Goal: Communication & Community: Answer question/provide support

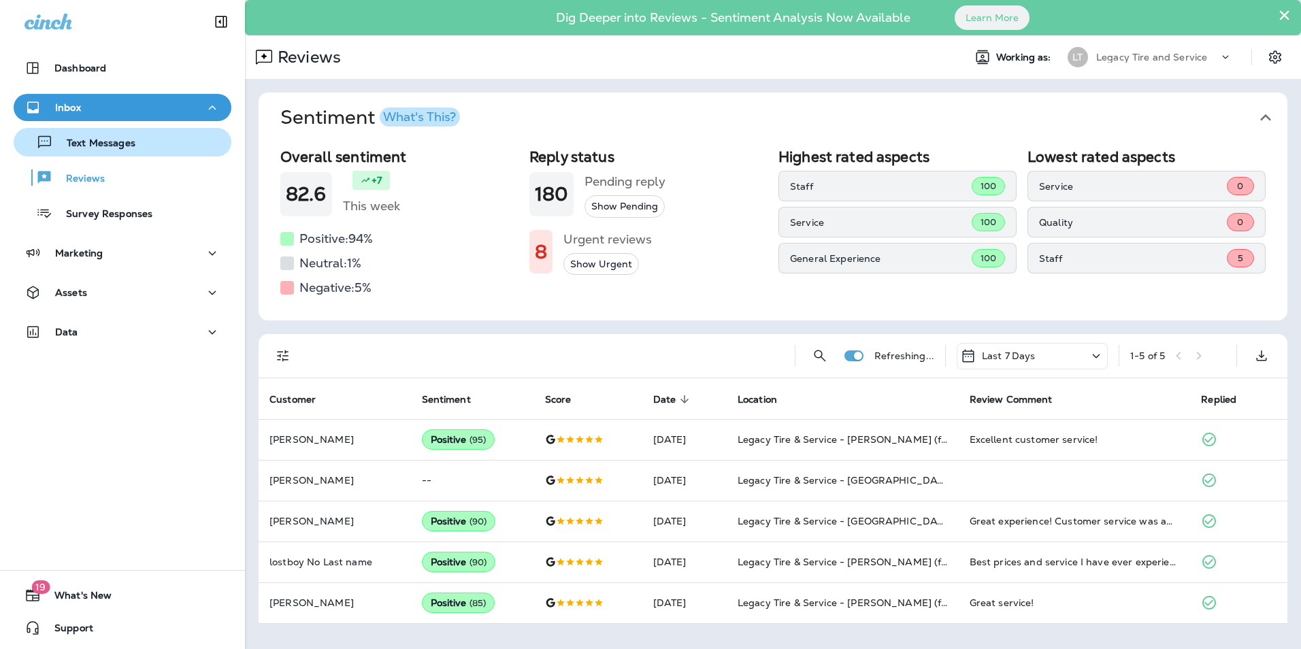
click at [113, 140] on p "Text Messages" at bounding box center [94, 143] width 82 height 13
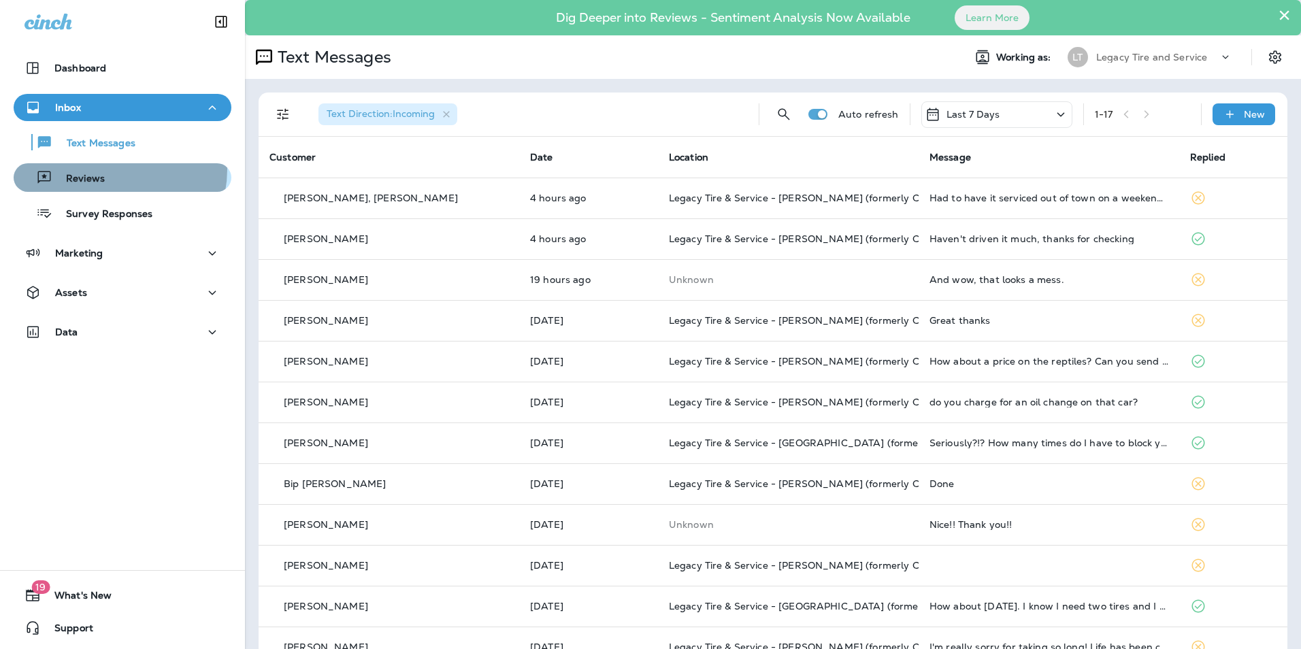
click at [110, 169] on div "Reviews" at bounding box center [122, 177] width 207 height 20
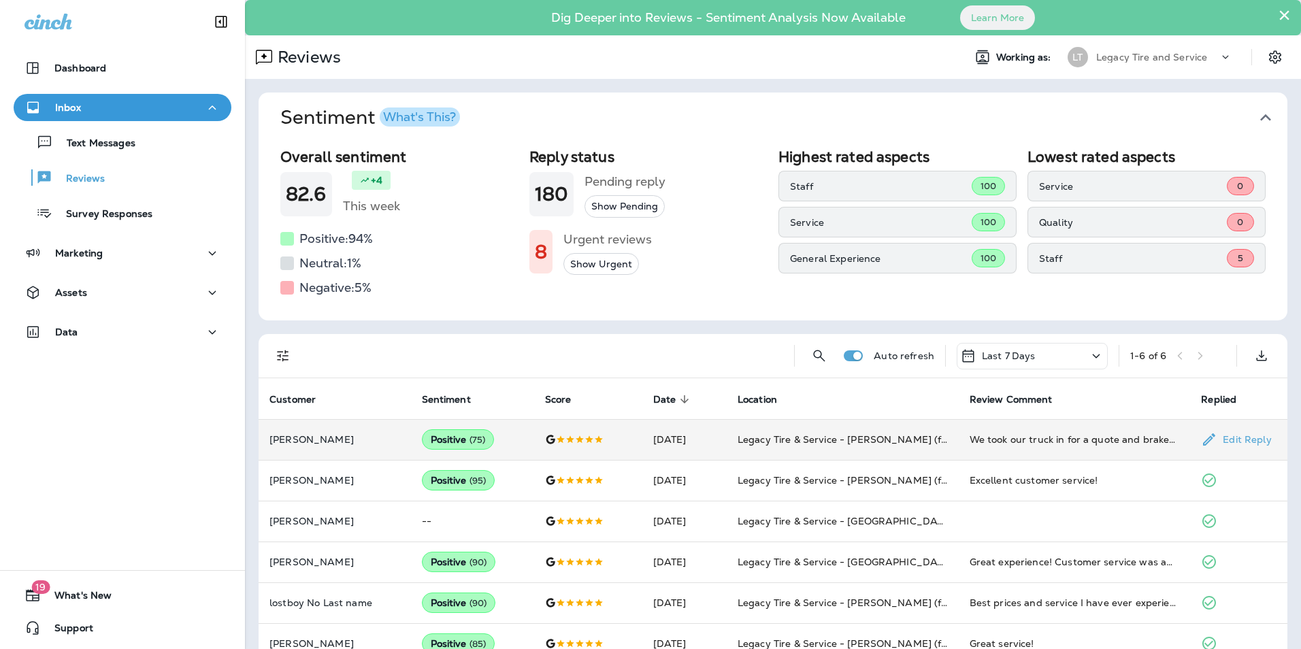
click at [371, 427] on td "[PERSON_NAME]" at bounding box center [334, 439] width 152 height 41
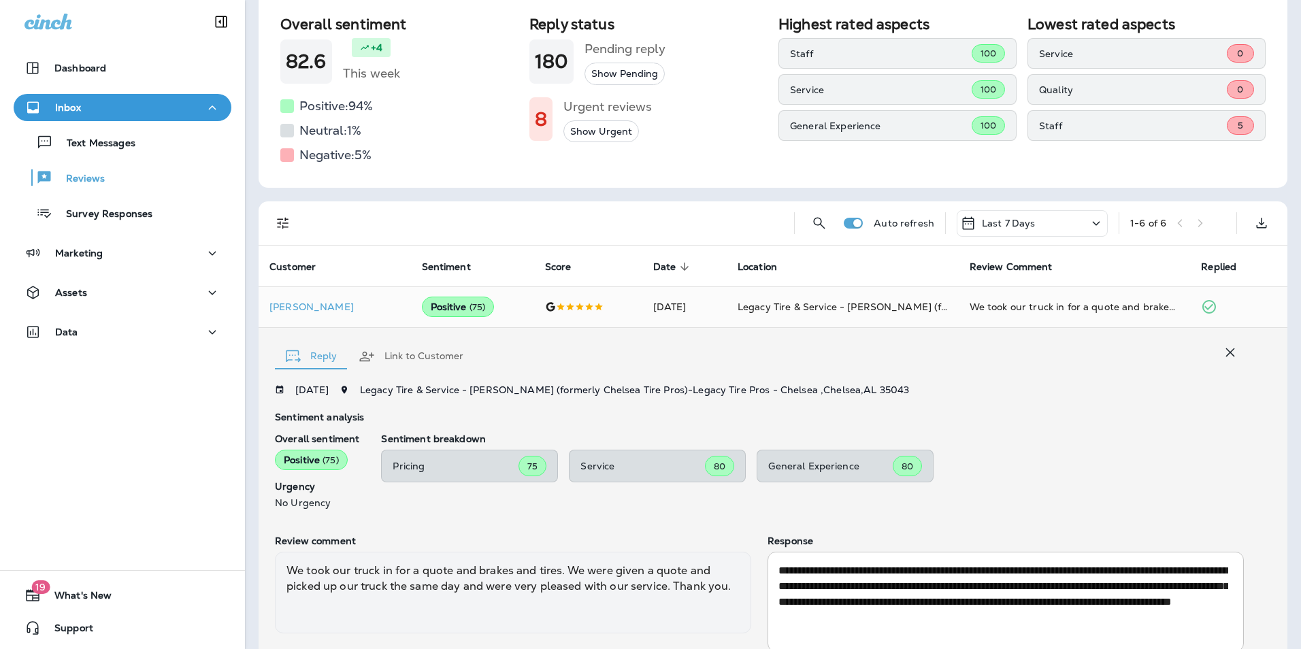
scroll to position [136, 0]
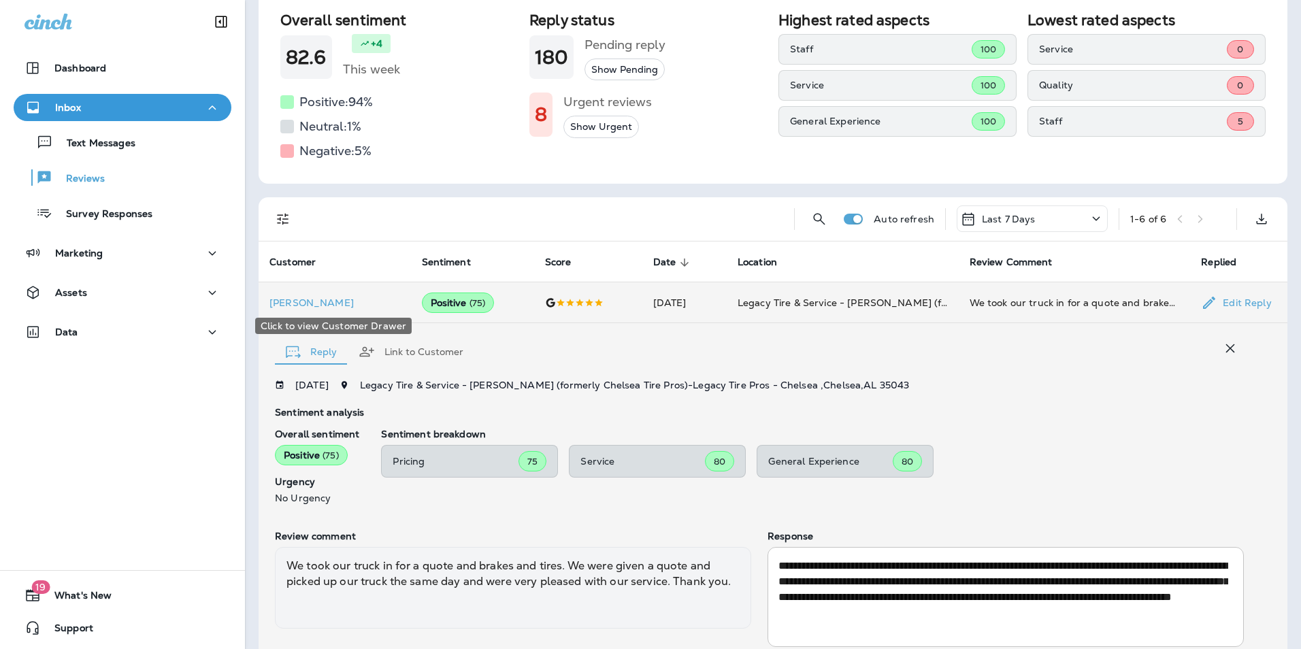
click at [352, 302] on p "[PERSON_NAME]" at bounding box center [334, 302] width 131 height 11
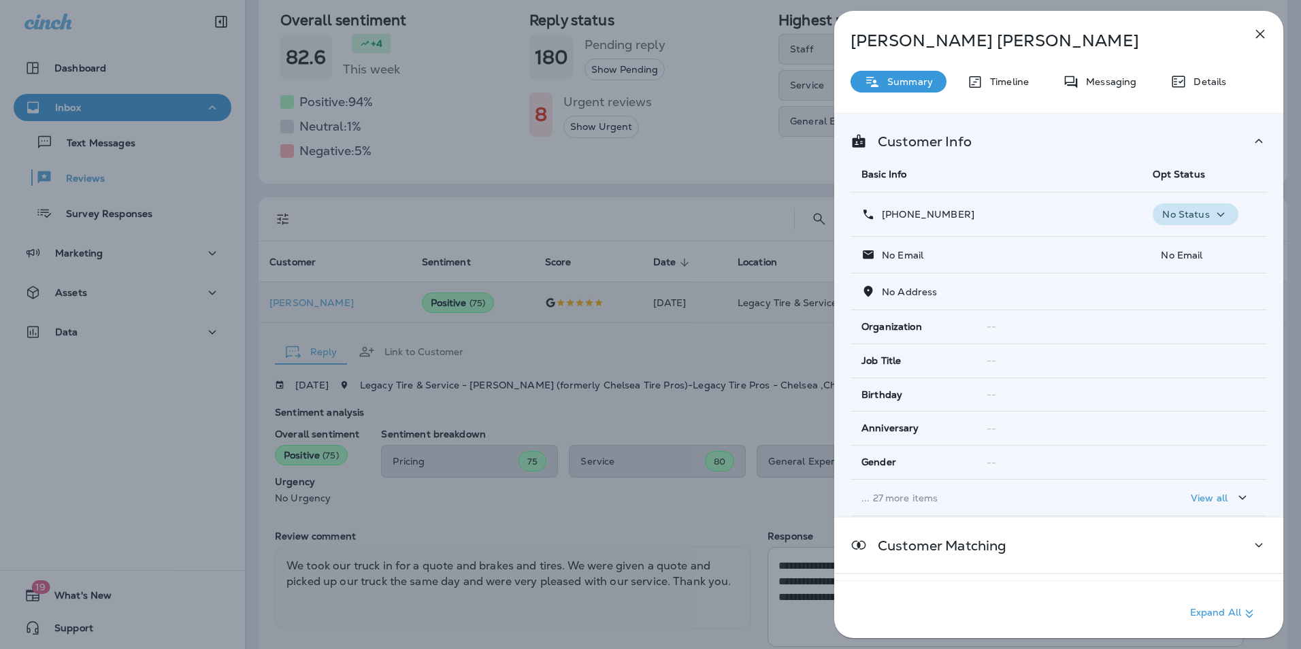
click at [1183, 216] on p "No Status" at bounding box center [1185, 214] width 47 height 11
click at [1086, 118] on div "Customer Info Basic Info Opt Status [PHONE_NUMBER] No Status No Email No Email …" at bounding box center [1058, 315] width 449 height 403
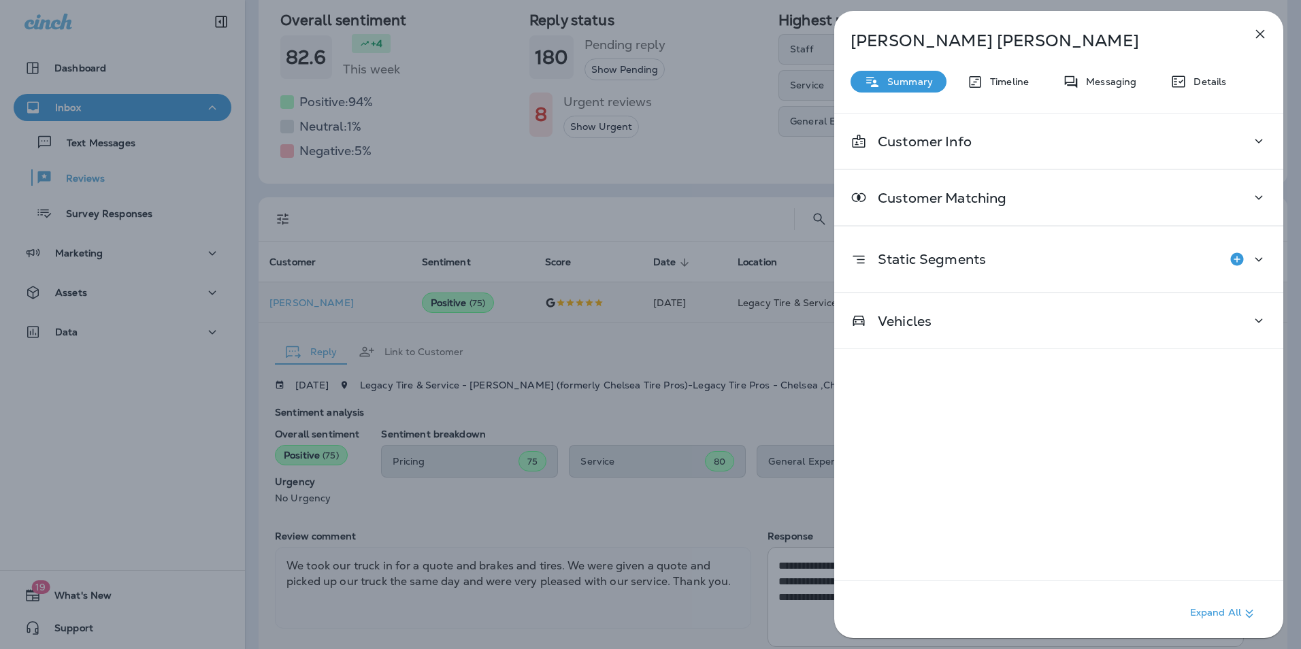
click at [1258, 39] on icon "button" at bounding box center [1260, 34] width 16 height 16
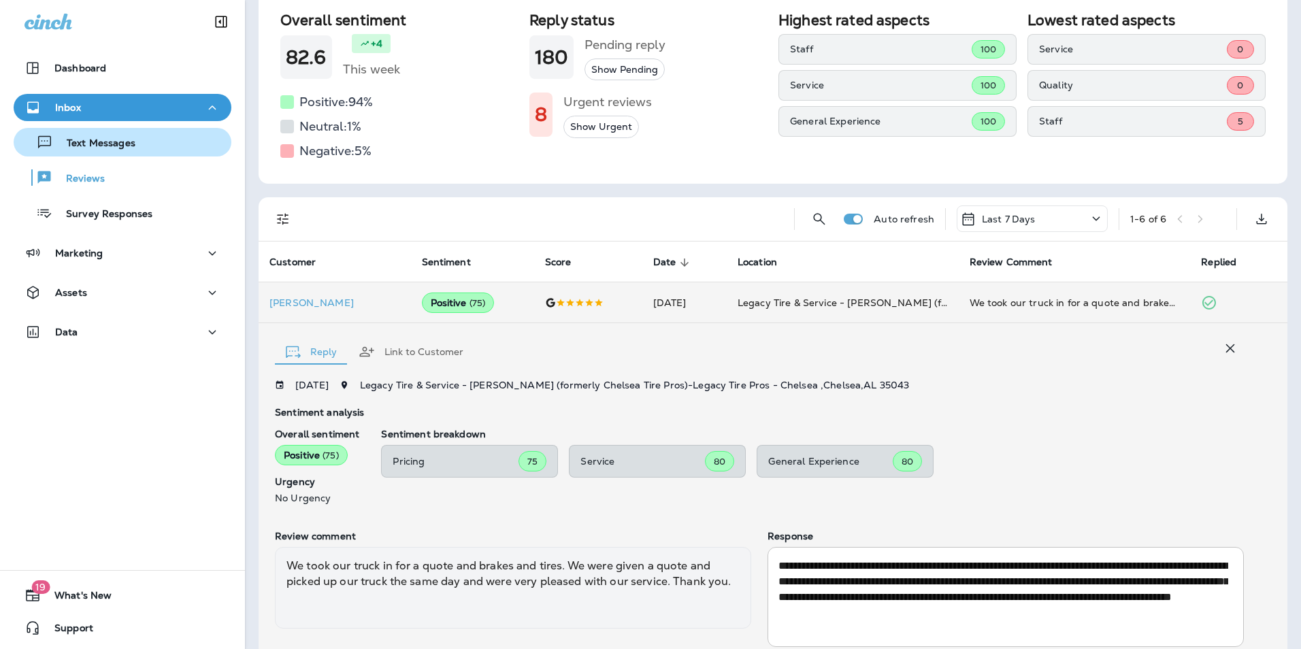
click at [145, 144] on div "Text Messages" at bounding box center [122, 142] width 207 height 20
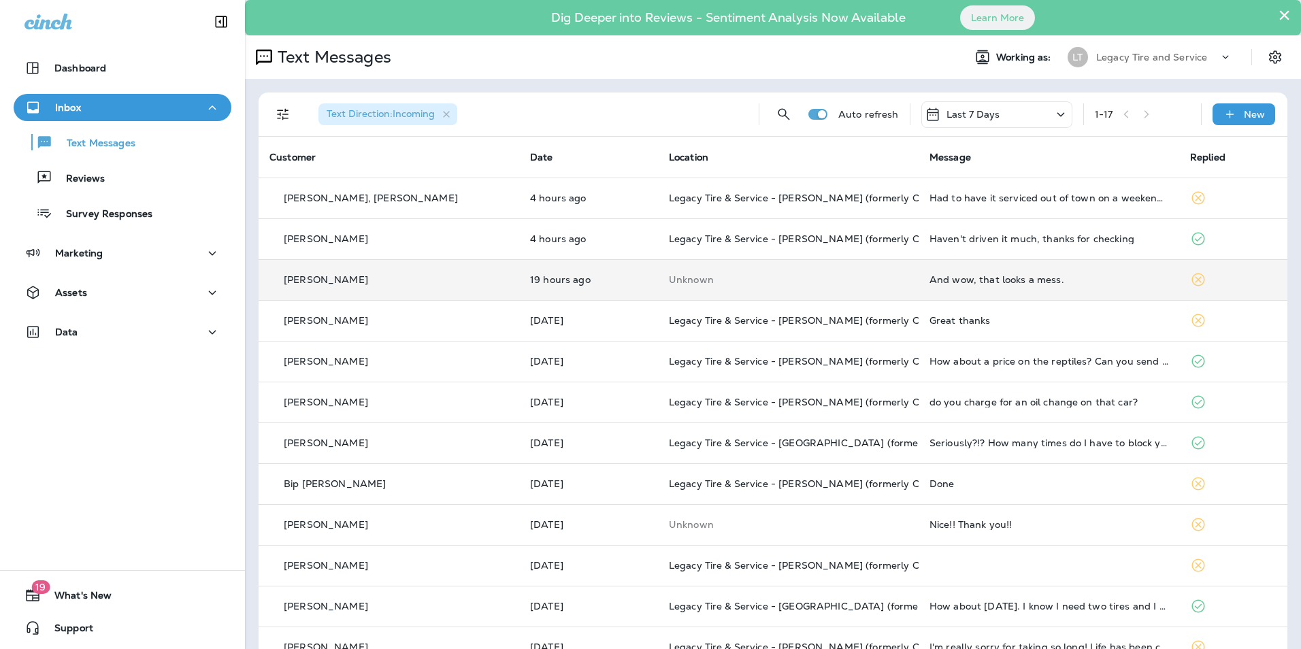
click at [402, 282] on div "[PERSON_NAME]" at bounding box center [388, 280] width 239 height 14
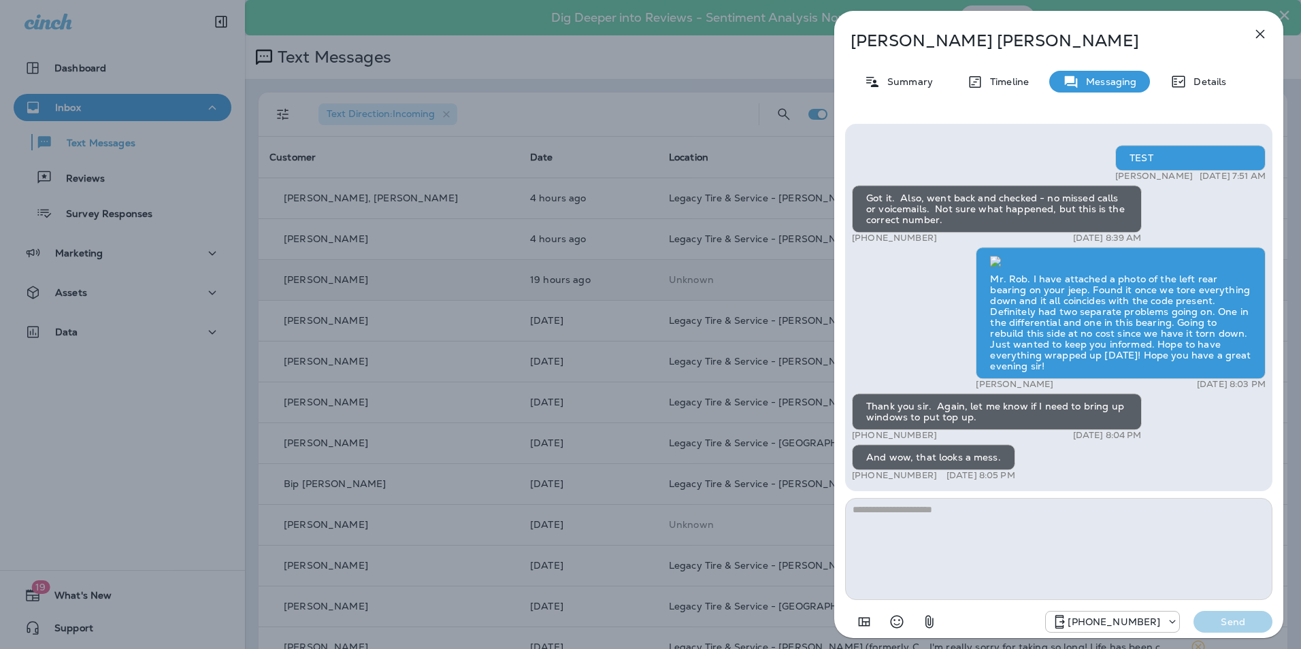
click at [1026, 532] on textarea at bounding box center [1058, 549] width 427 height 102
type textarea "**********"
click at [1213, 622] on p "Send" at bounding box center [1232, 622] width 57 height 12
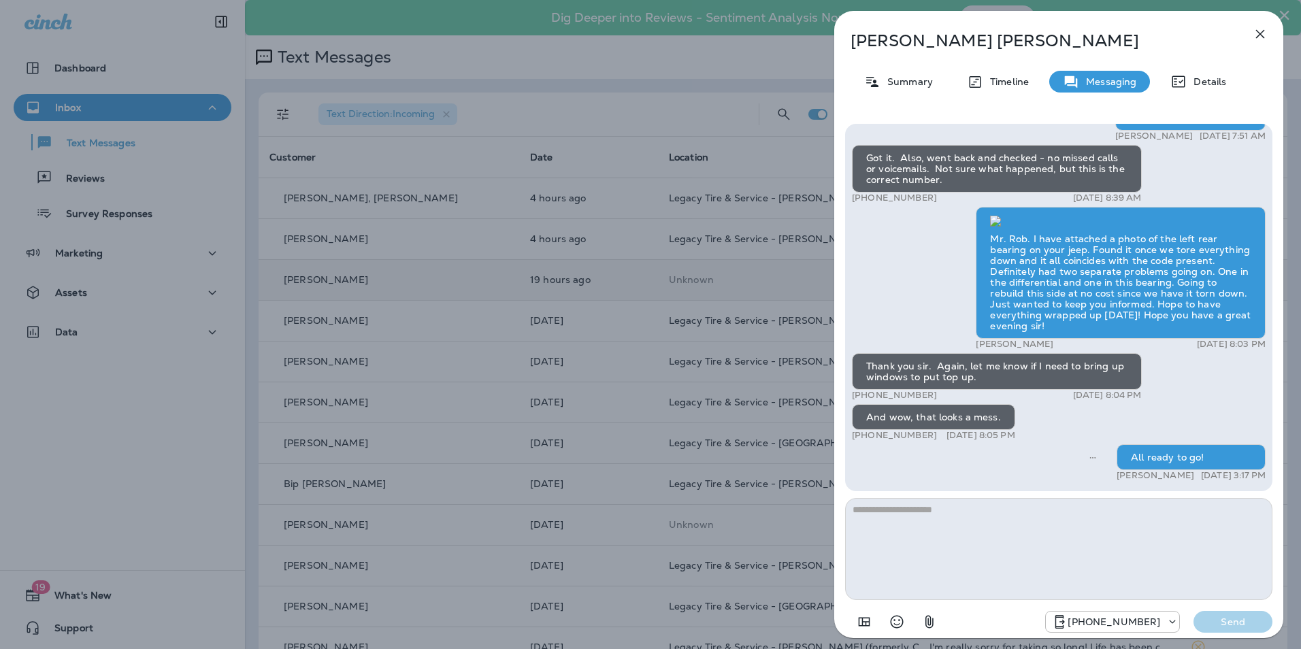
click at [1262, 41] on icon "button" at bounding box center [1260, 34] width 16 height 16
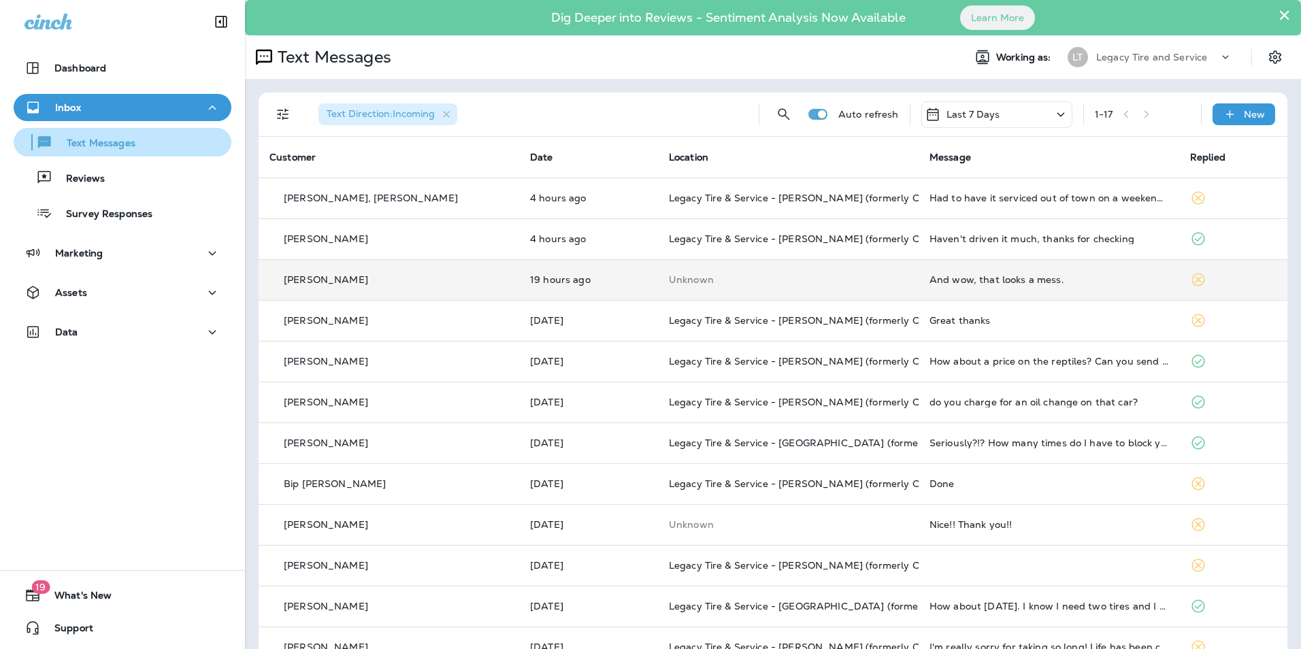
click at [114, 155] on button "Text Messages" at bounding box center [123, 142] width 218 height 29
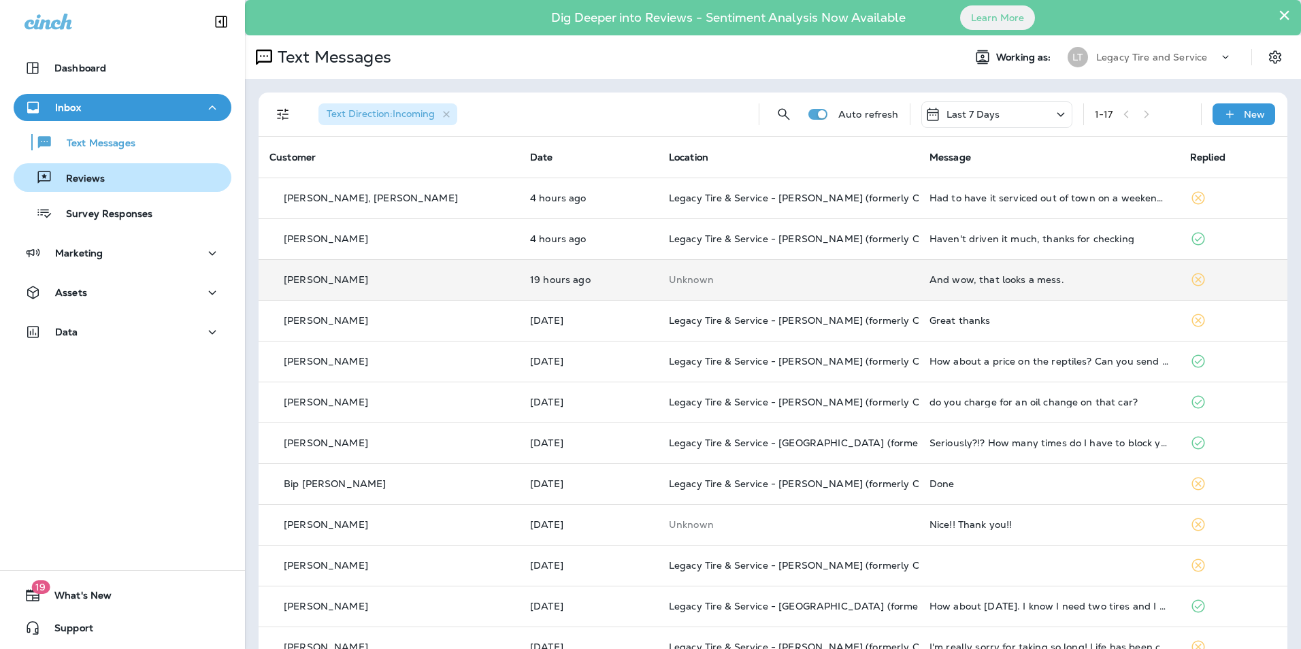
click at [112, 171] on div "Reviews" at bounding box center [122, 177] width 207 height 20
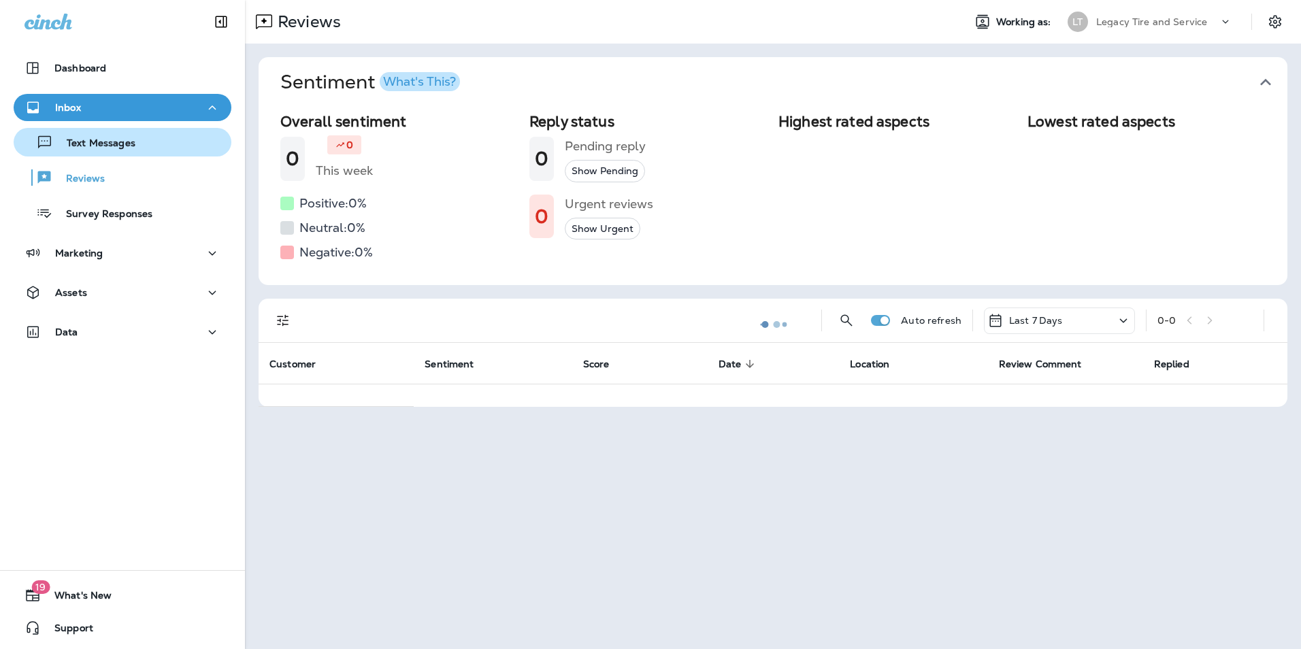
click at [118, 150] on p "Text Messages" at bounding box center [94, 143] width 82 height 13
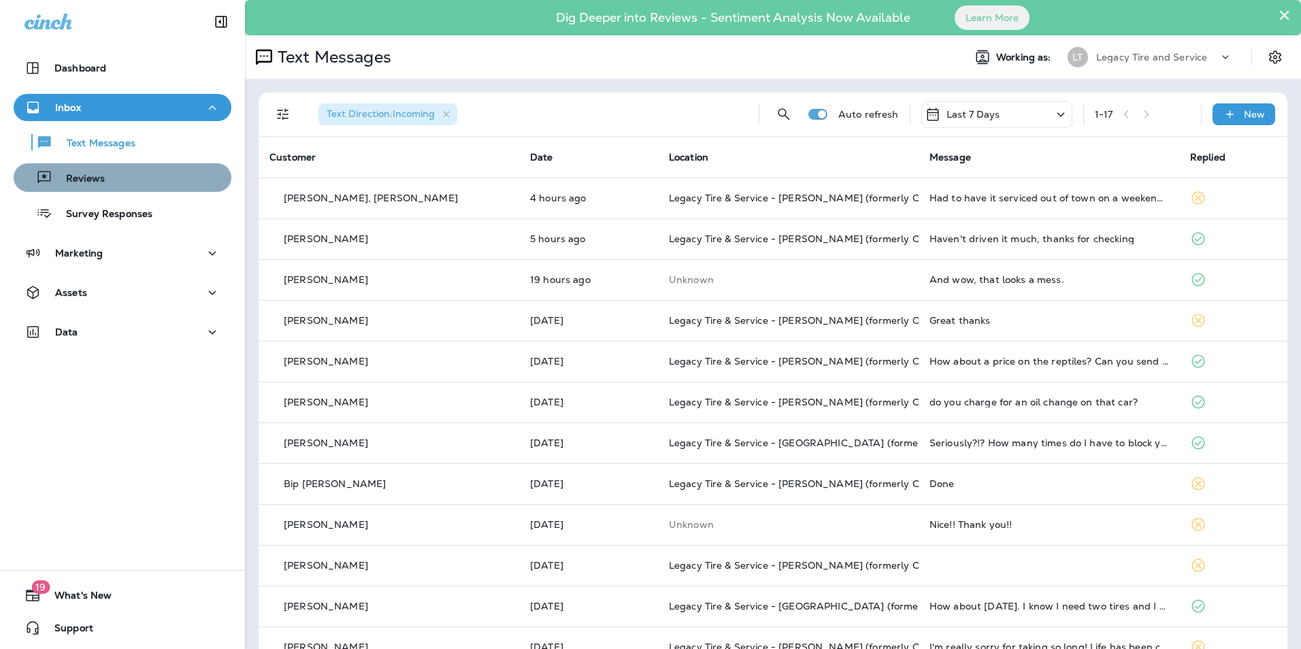
click at [124, 184] on div "Reviews" at bounding box center [122, 177] width 207 height 20
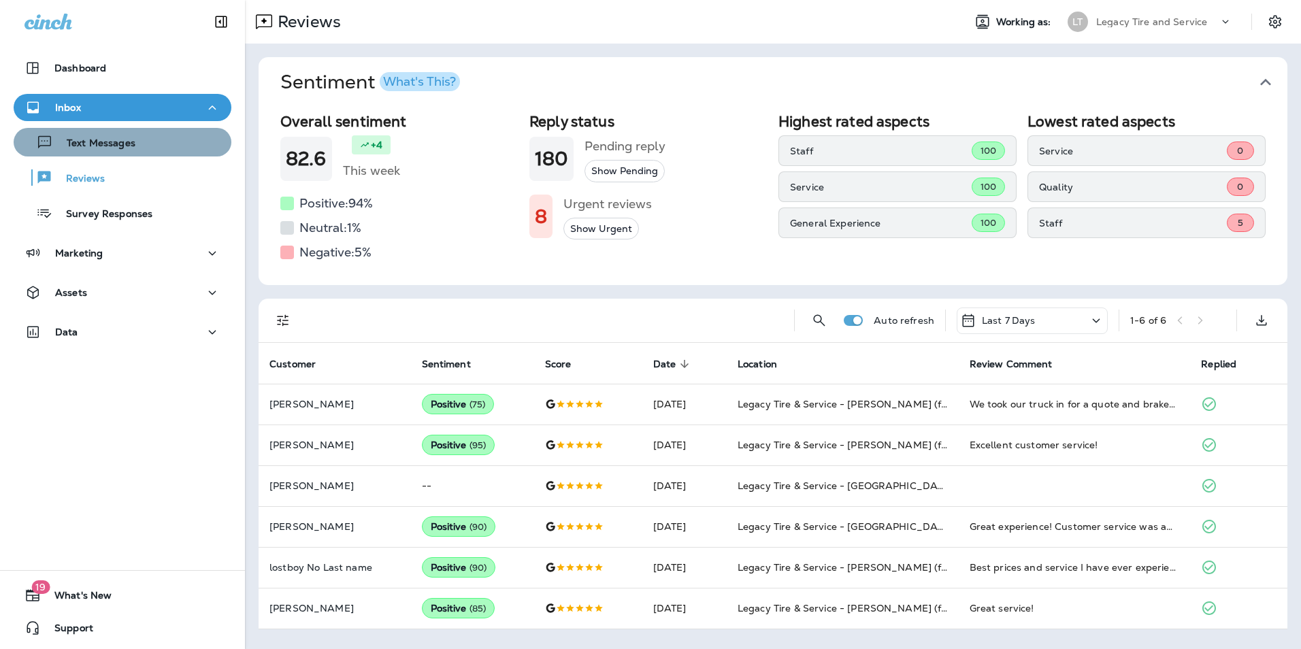
click at [128, 148] on p "Text Messages" at bounding box center [94, 143] width 82 height 13
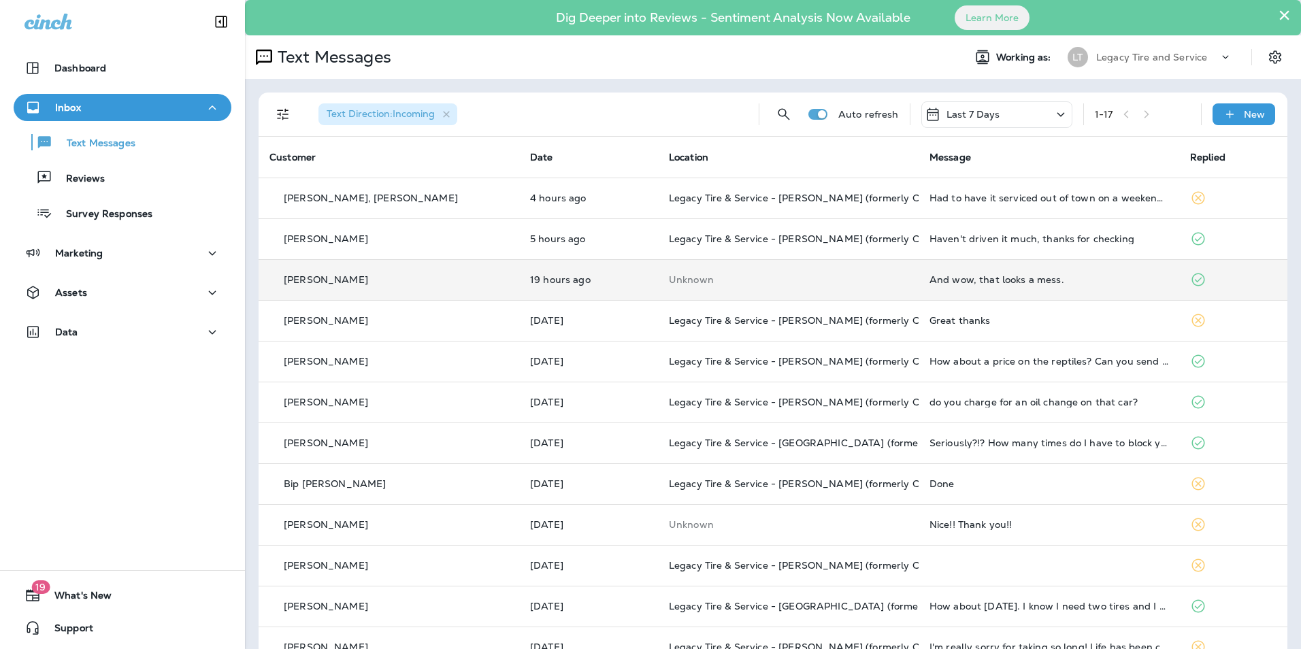
click at [401, 273] on div "[PERSON_NAME]" at bounding box center [388, 280] width 239 height 14
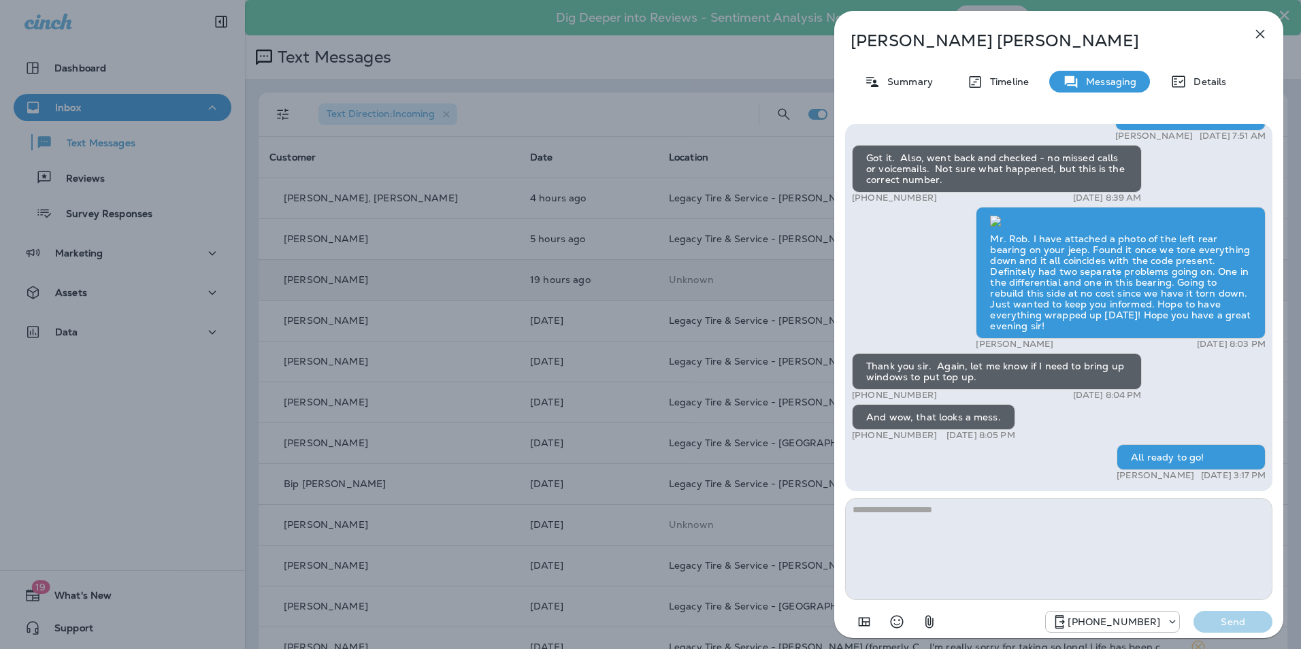
click at [1262, 31] on icon "button" at bounding box center [1260, 34] width 9 height 9
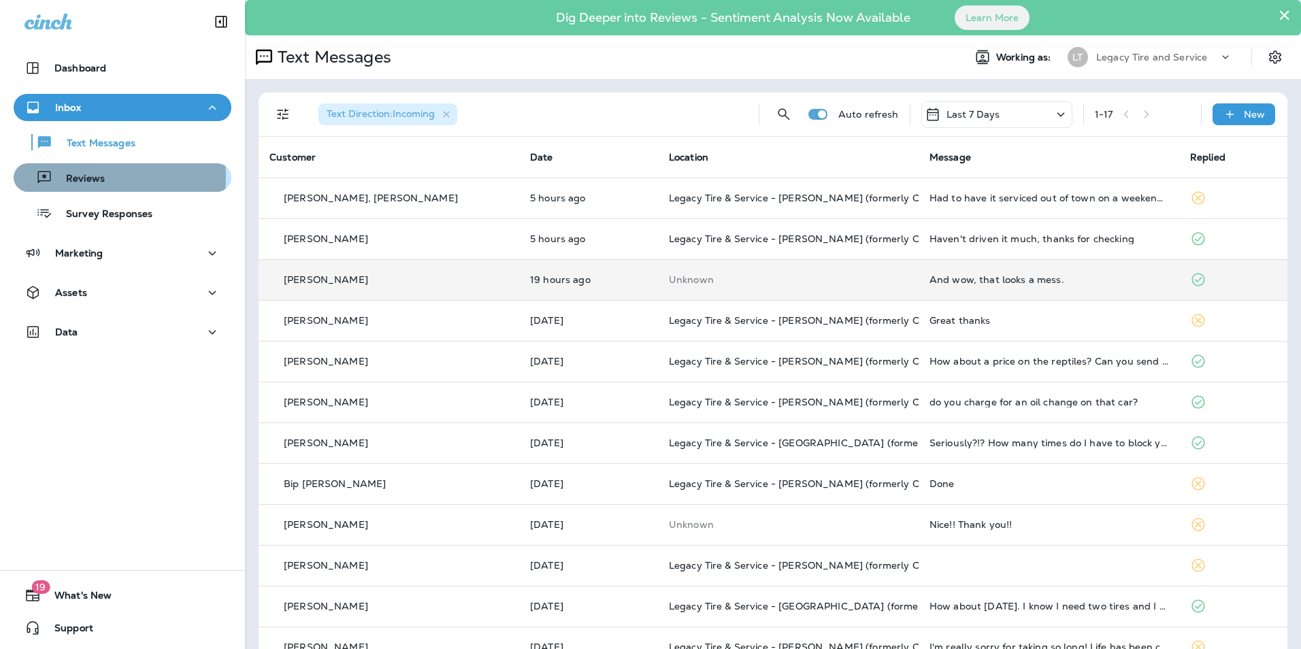
click at [65, 177] on p "Reviews" at bounding box center [78, 179] width 52 height 13
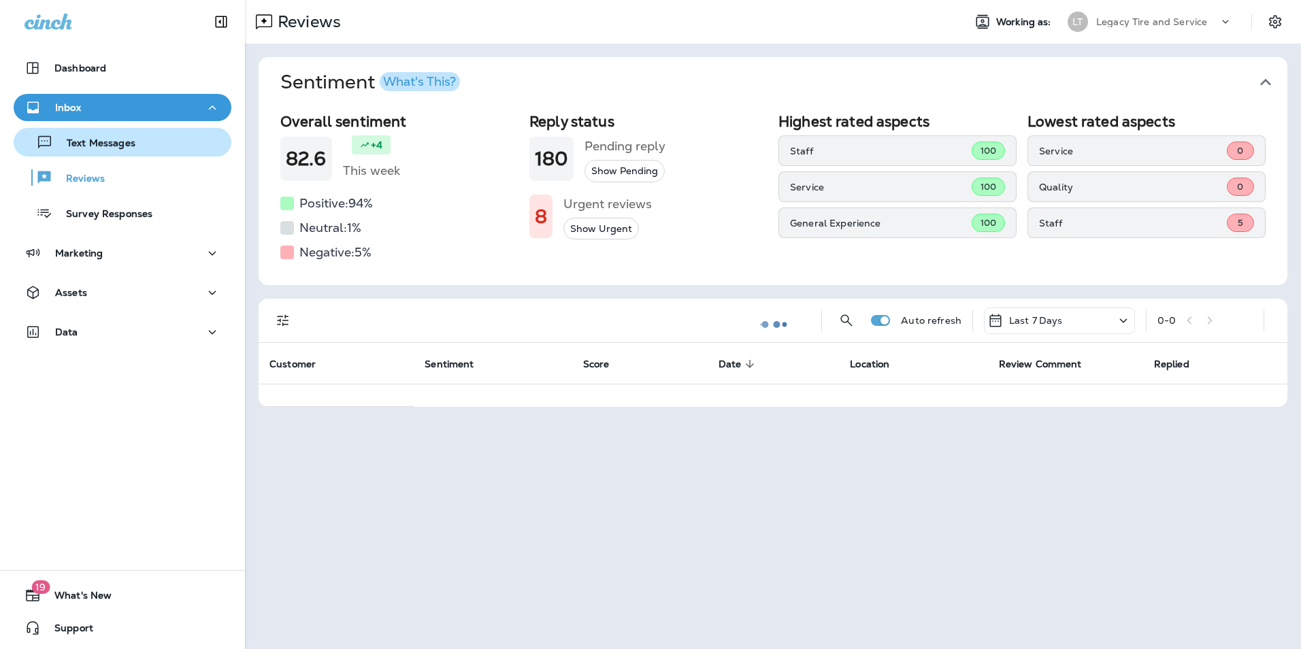
click at [84, 145] on p "Text Messages" at bounding box center [94, 143] width 82 height 13
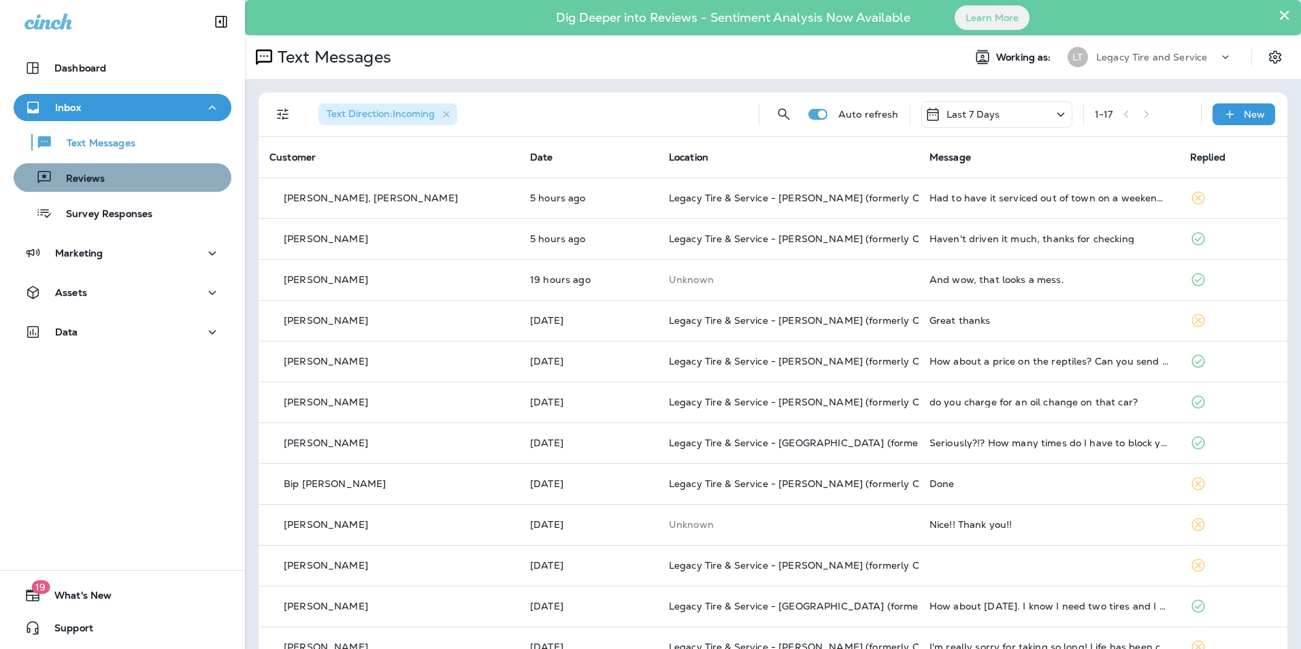
click at [126, 182] on div "Reviews" at bounding box center [122, 177] width 207 height 20
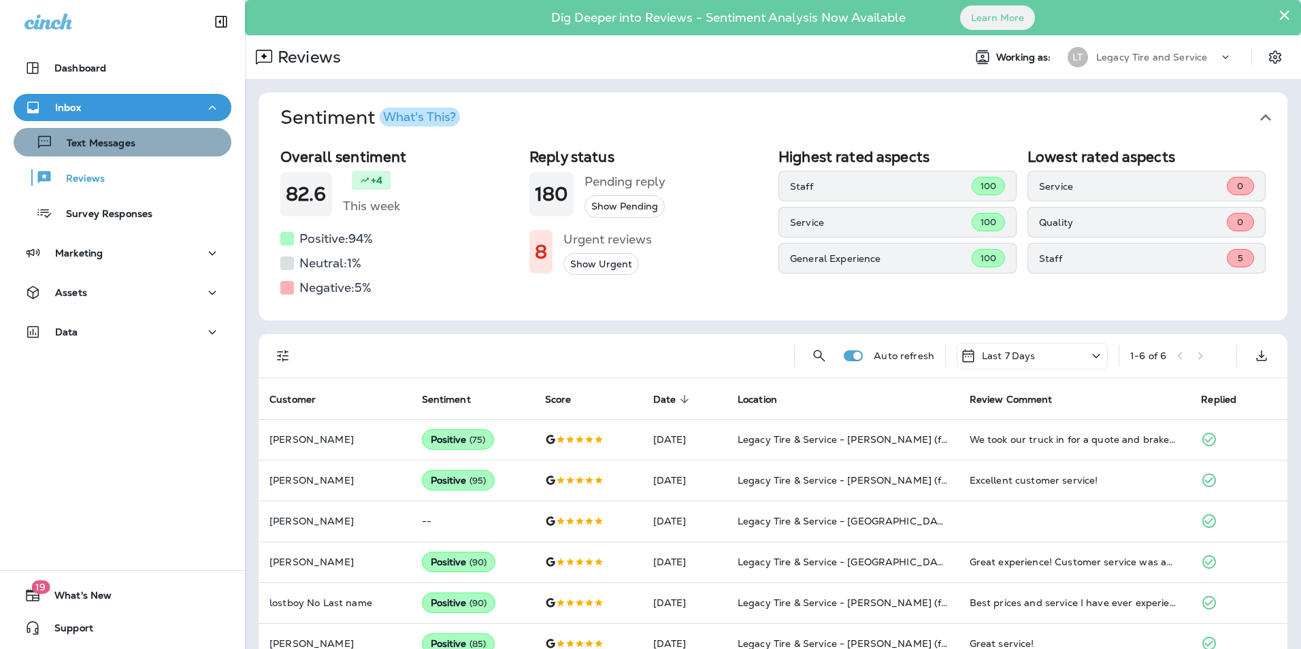
click at [125, 149] on p "Text Messages" at bounding box center [94, 143] width 82 height 13
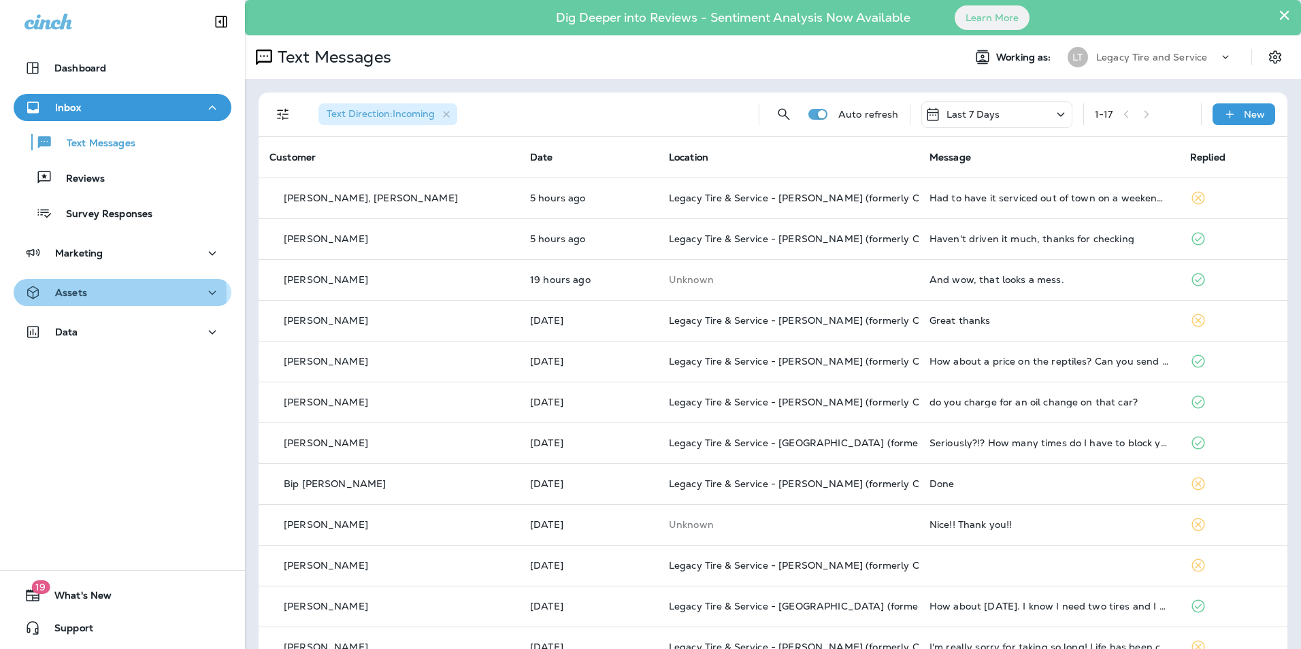
click at [110, 295] on div "Assets" at bounding box center [122, 292] width 196 height 17
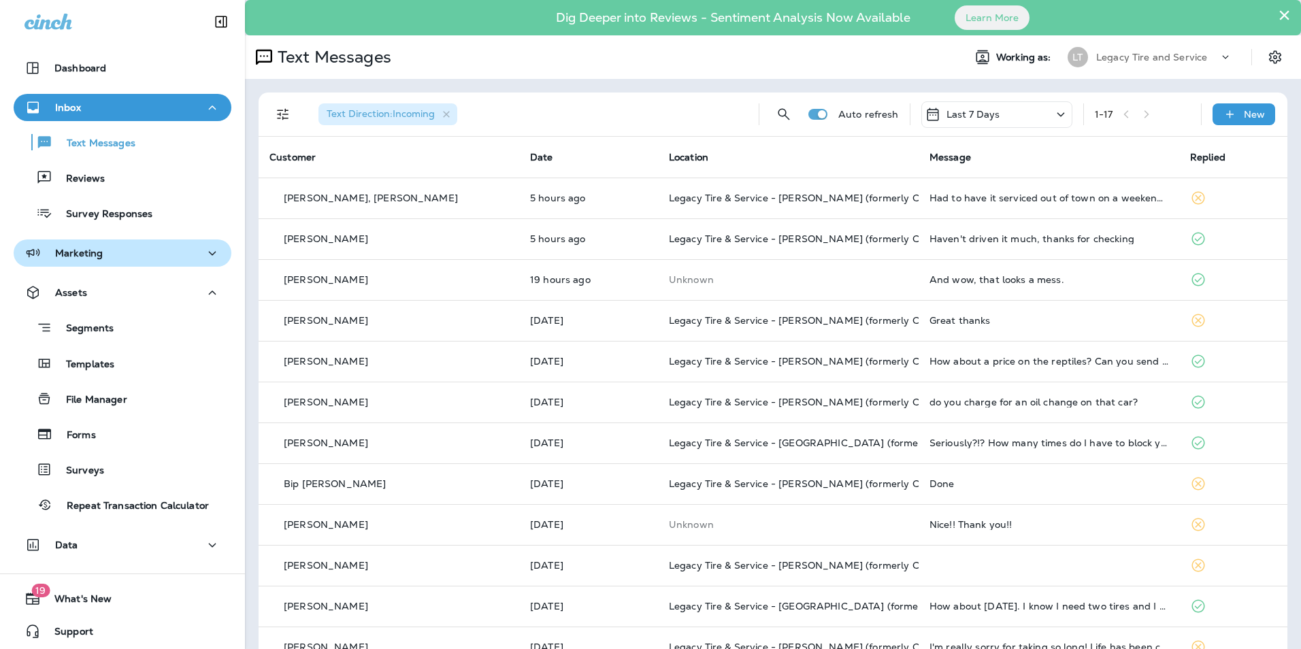
click at [110, 254] on div "Marketing" at bounding box center [122, 253] width 196 height 17
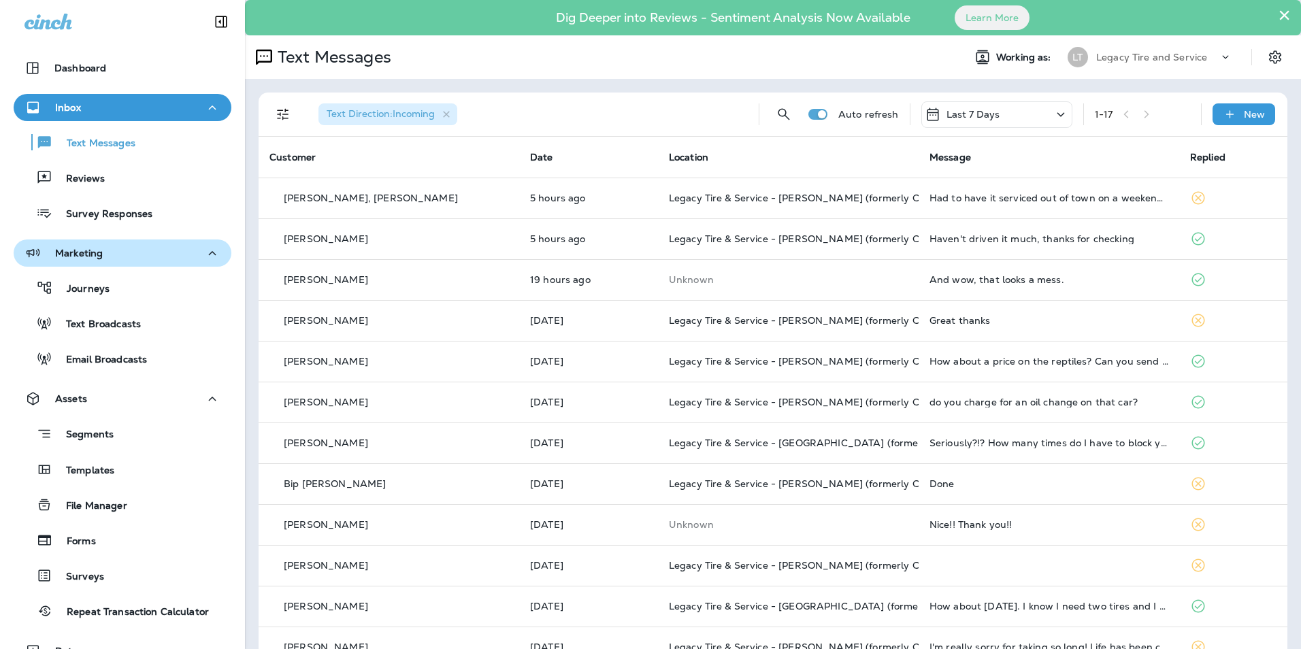
click at [110, 251] on div "Marketing" at bounding box center [122, 253] width 196 height 17
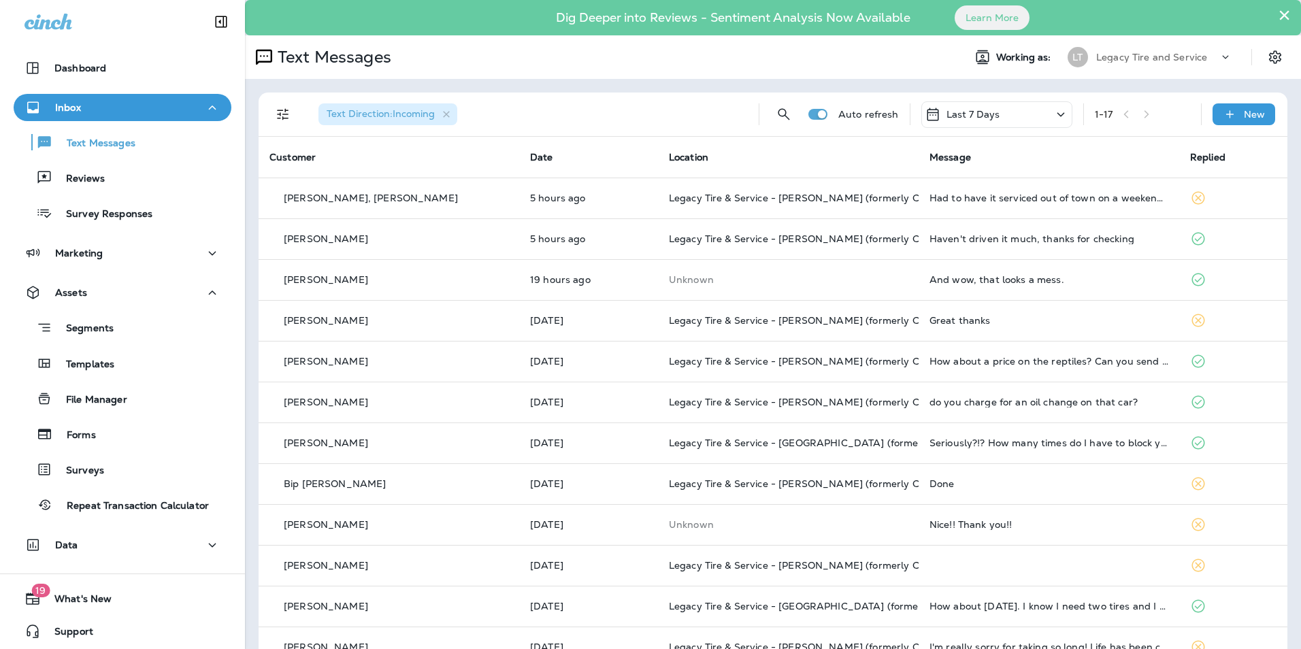
click at [106, 267] on div "Marketing" at bounding box center [122, 256] width 245 height 34
click at [109, 258] on div "Marketing" at bounding box center [122, 253] width 196 height 17
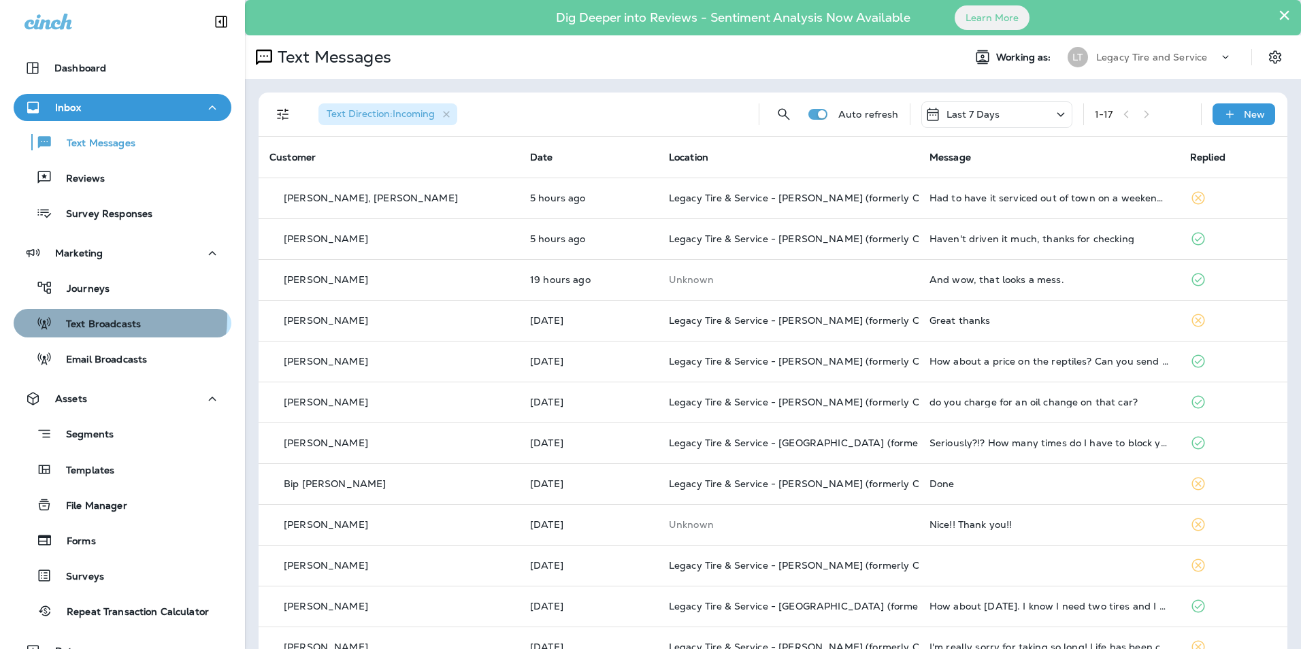
click at [106, 318] on p "Text Broadcasts" at bounding box center [96, 324] width 88 height 13
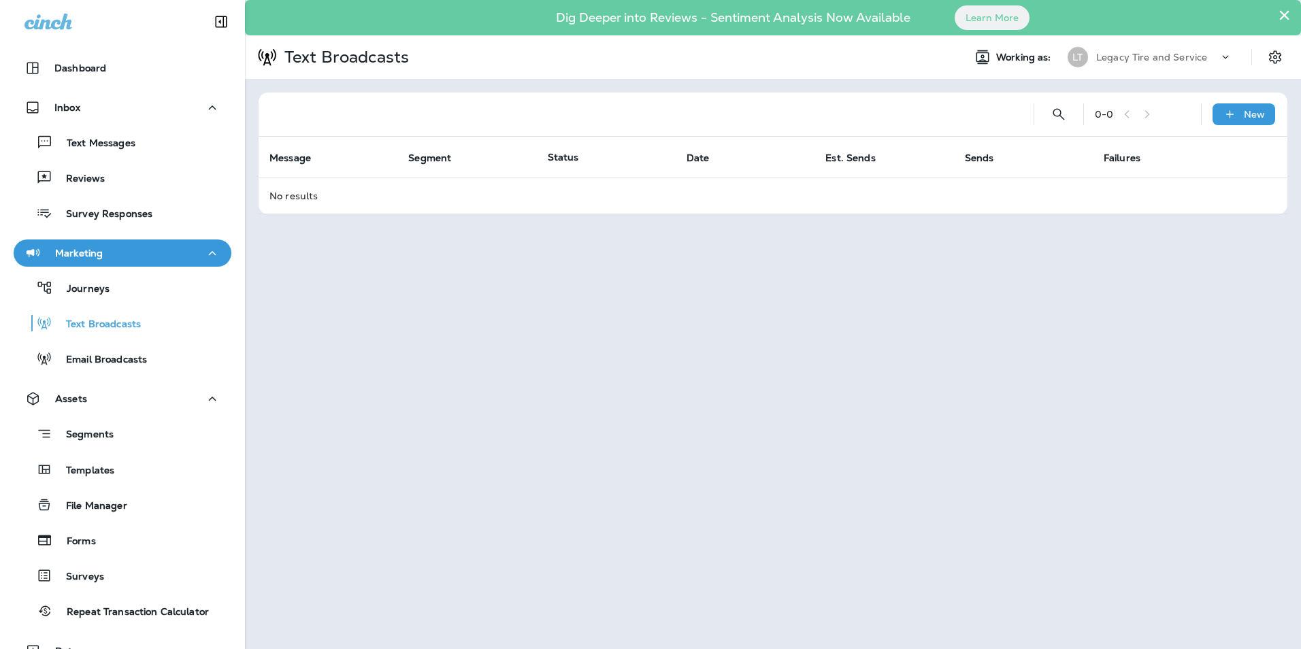
click at [107, 252] on div "Marketing" at bounding box center [122, 253] width 196 height 17
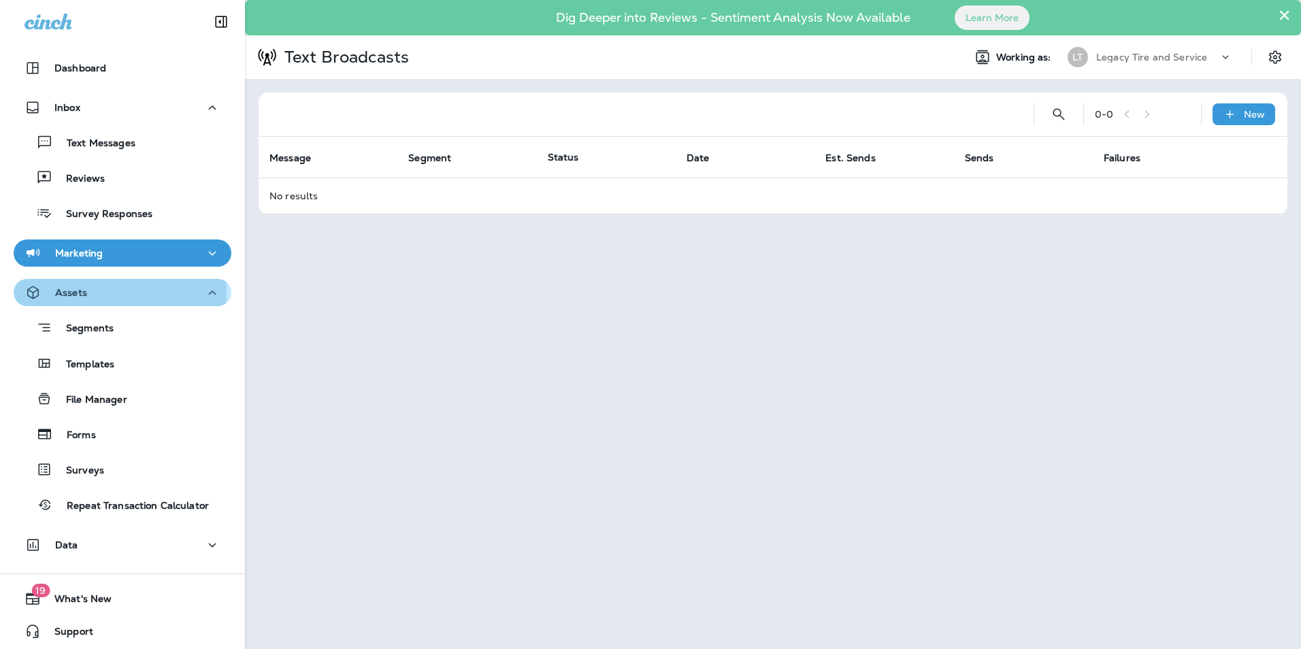
click at [107, 289] on div "Assets" at bounding box center [122, 292] width 196 height 17
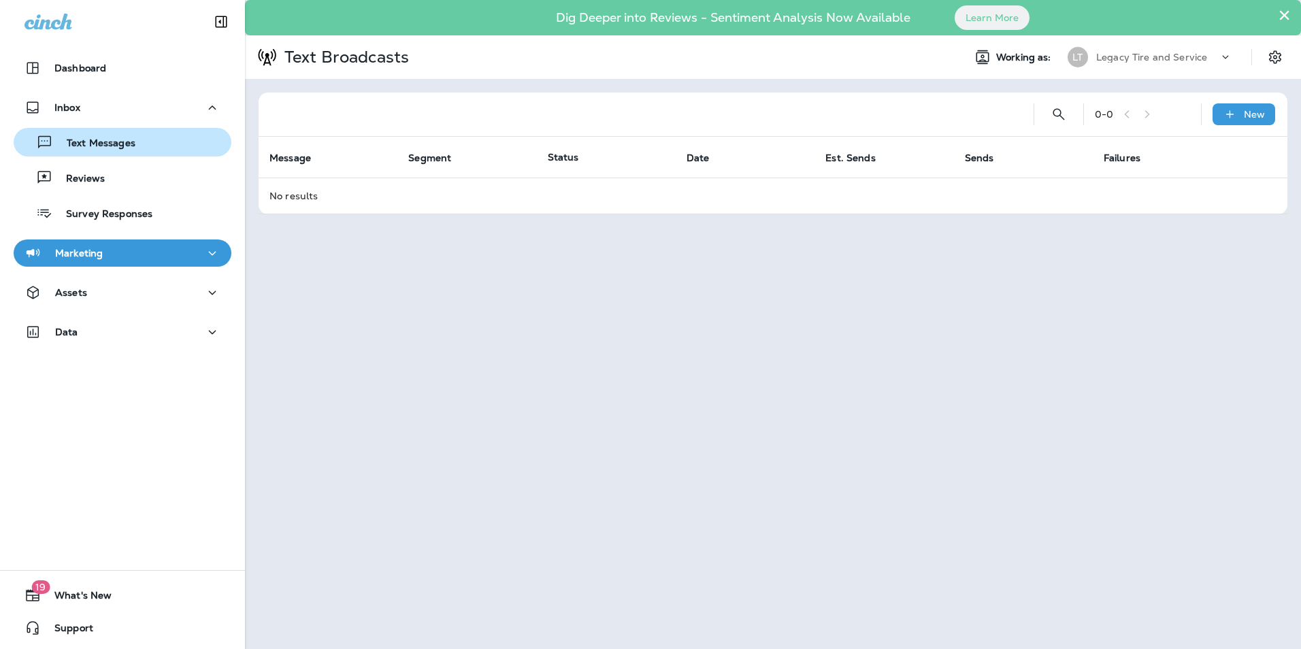
click at [105, 133] on div "Text Messages" at bounding box center [77, 142] width 116 height 20
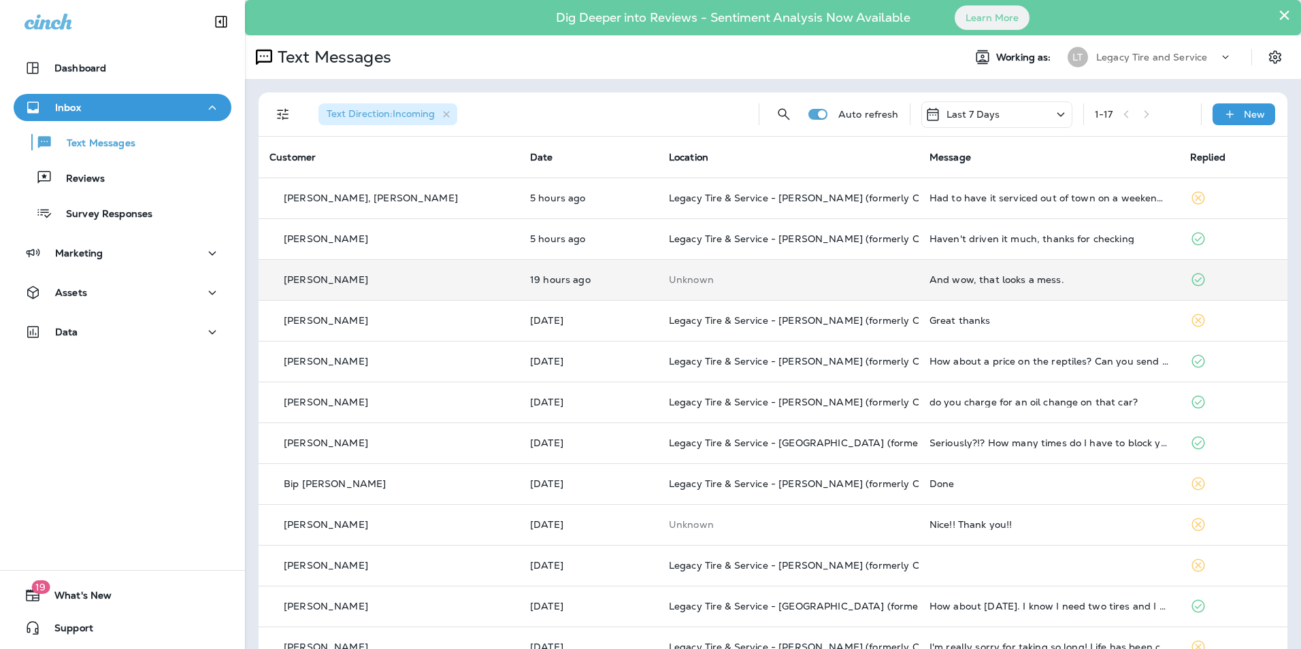
click at [385, 278] on div "[PERSON_NAME]" at bounding box center [388, 280] width 239 height 14
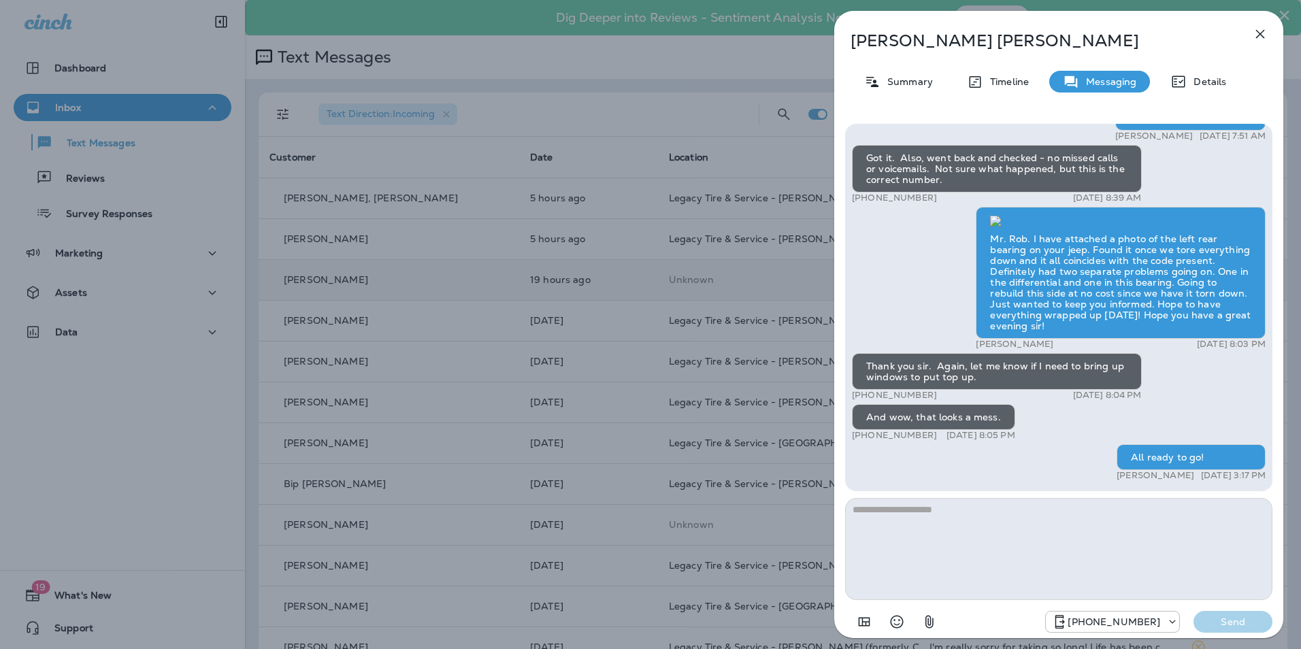
click at [385, 278] on div "[PERSON_NAME] Summary Timeline Messaging Details TEST [PERSON_NAME] N [DATE] 7:…" at bounding box center [650, 324] width 1301 height 649
